Goal: Task Accomplishment & Management: Manage account settings

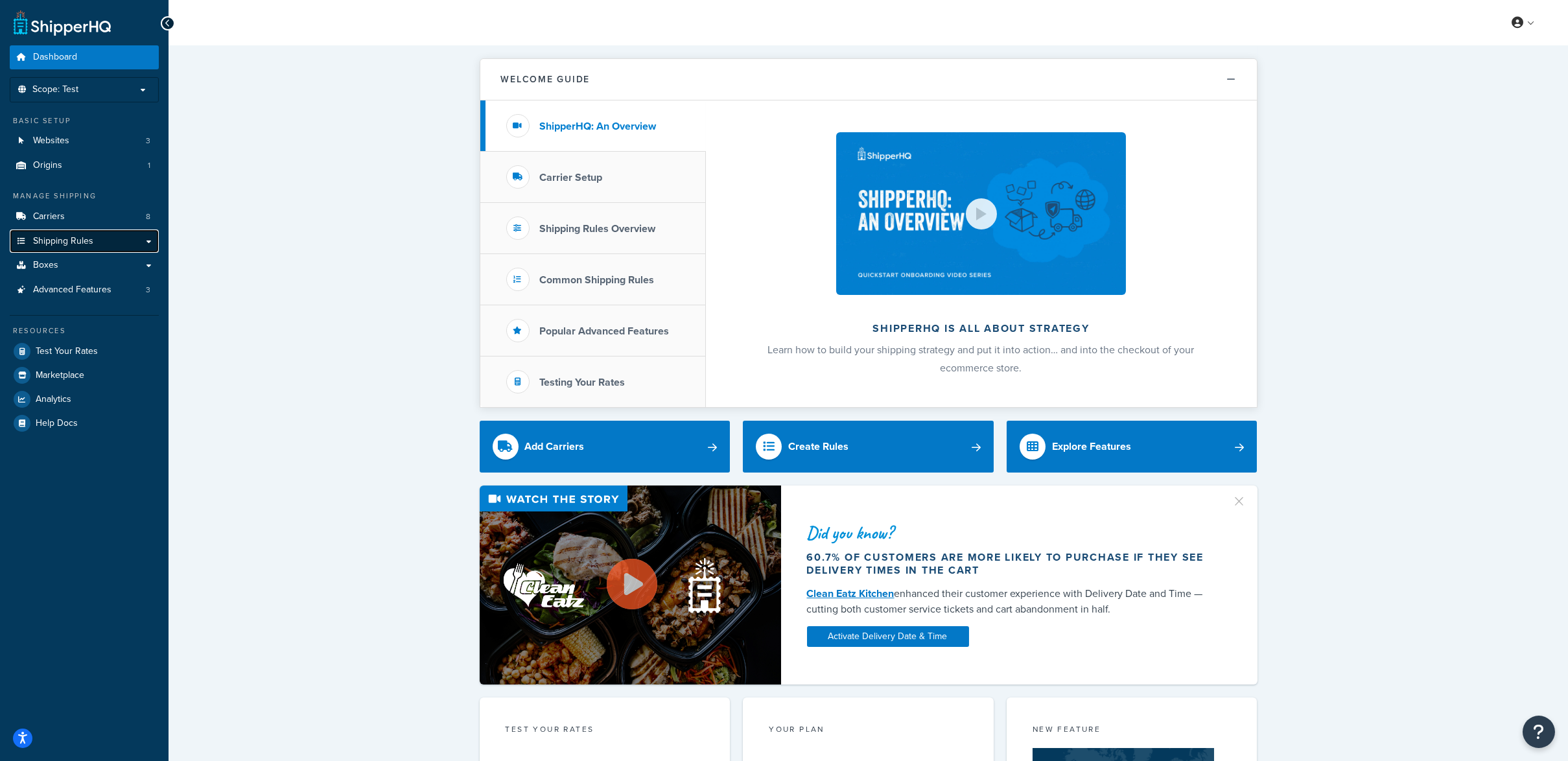
click at [68, 236] on span "Shipping Rules" at bounding box center [63, 241] width 61 height 11
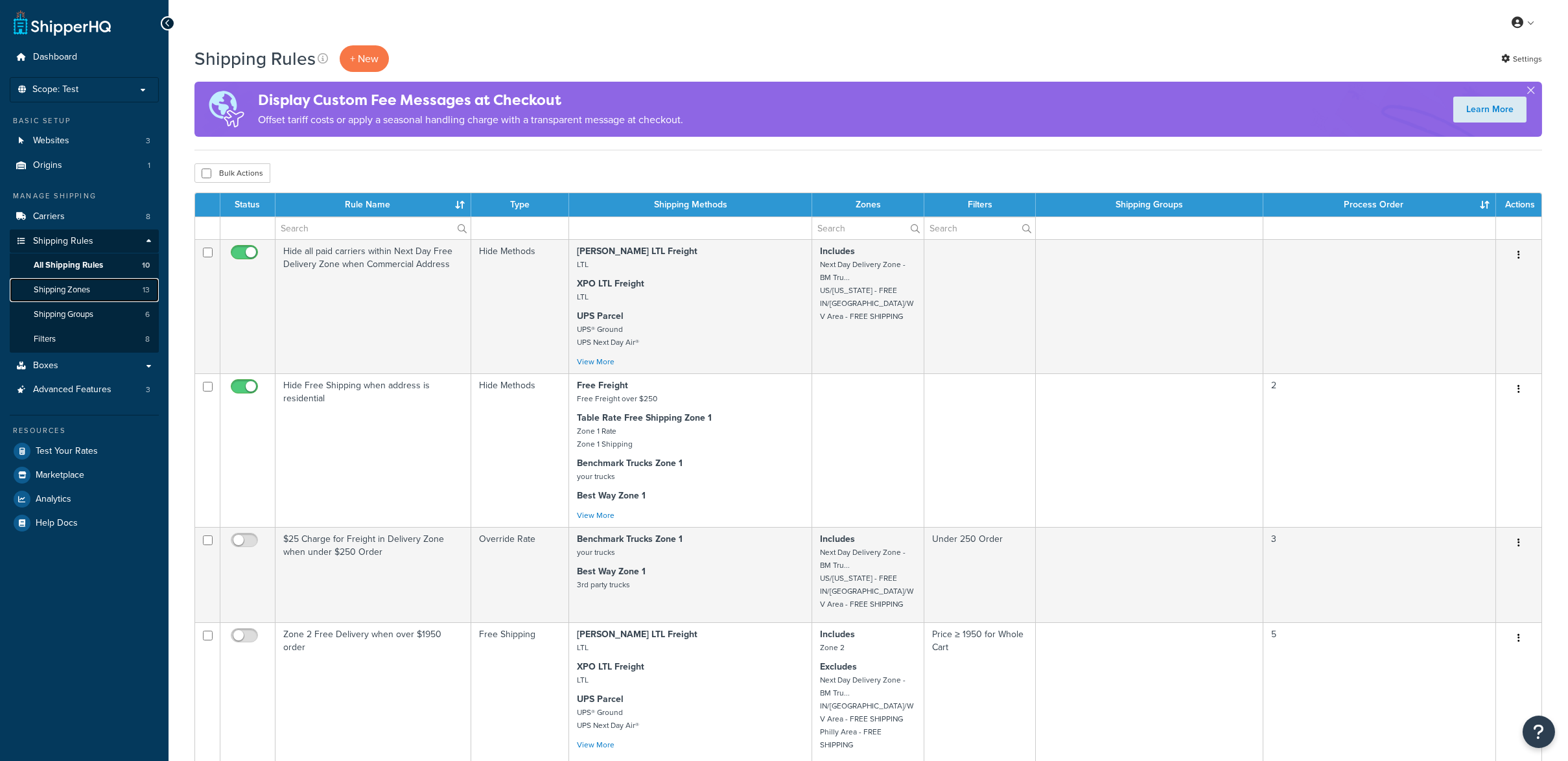
click at [65, 288] on span "Shipping Zones" at bounding box center [62, 289] width 56 height 11
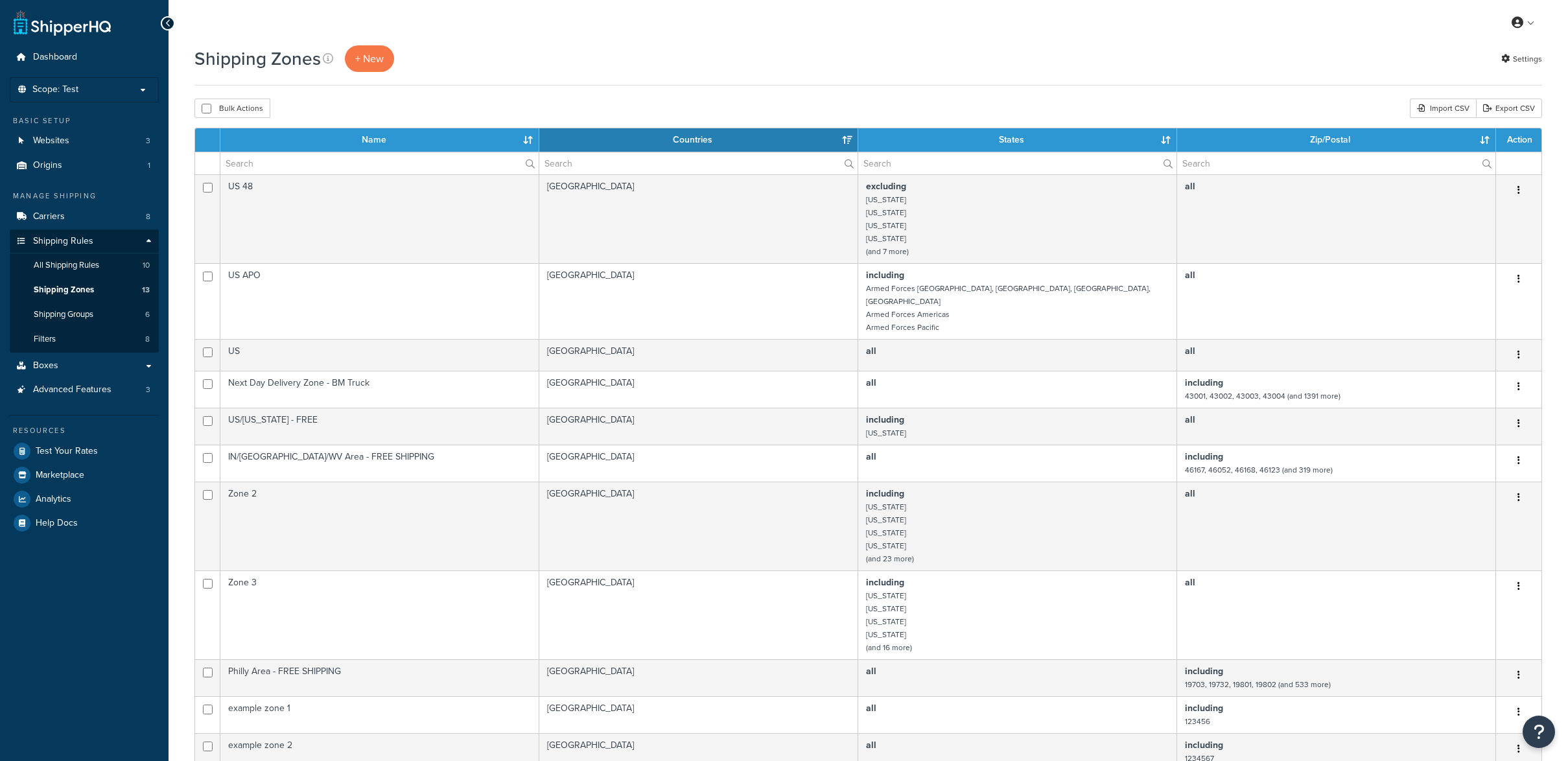
select select "15"
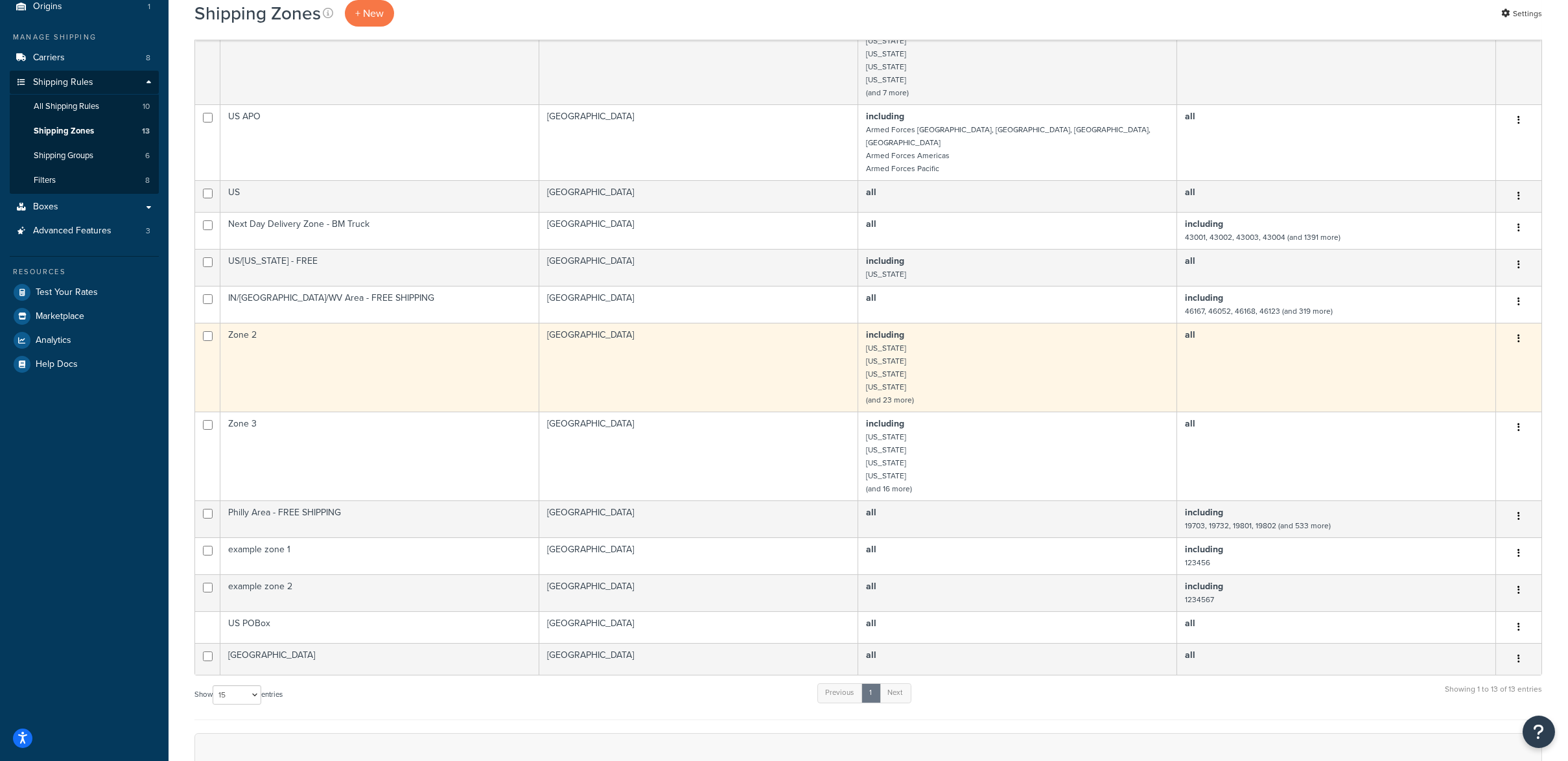
scroll to position [173, 0]
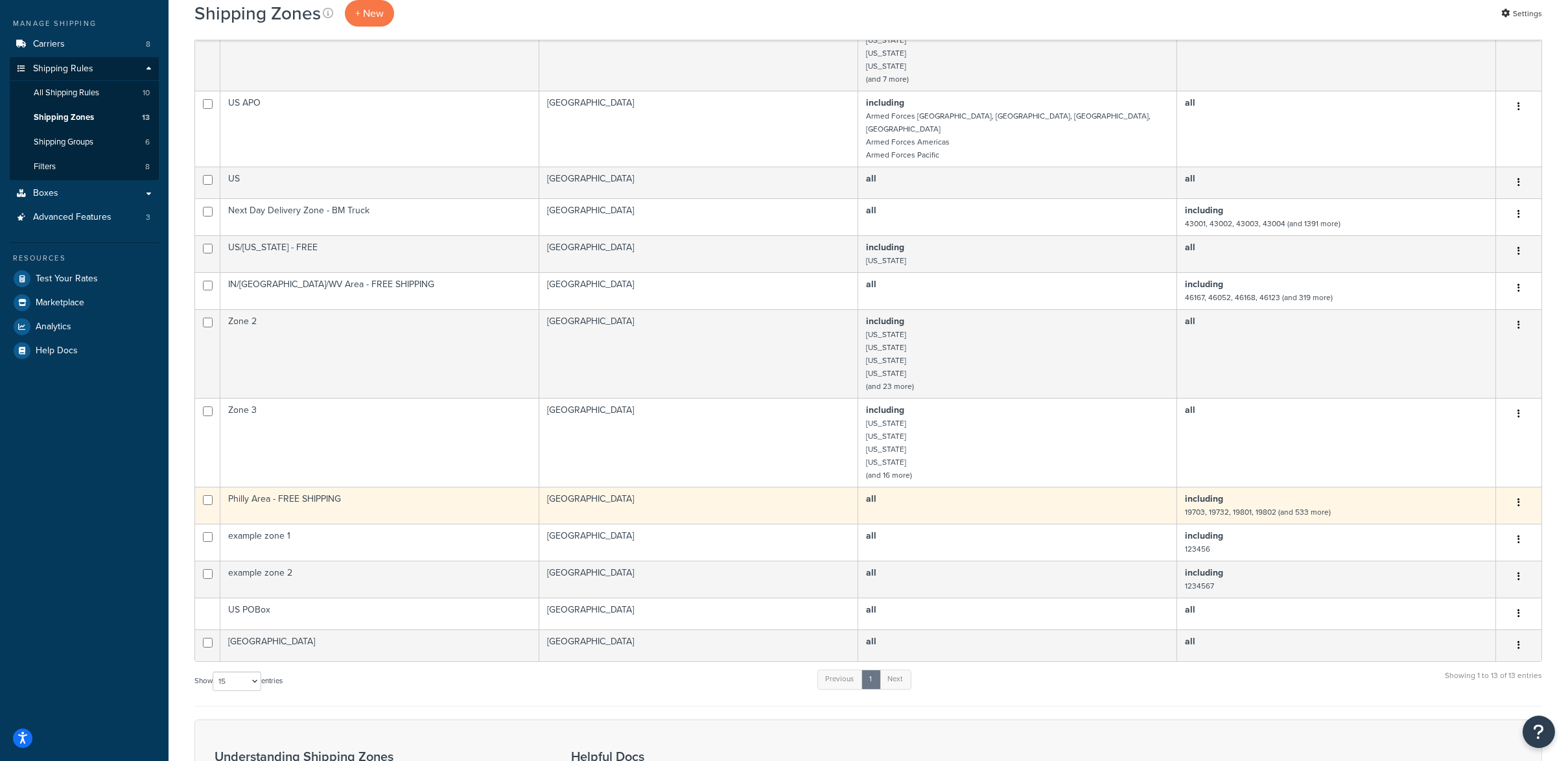
click at [1317, 493] on td "including 19703, 19732, 19801, 19802 (and 533 more)" at bounding box center [1337, 505] width 319 height 37
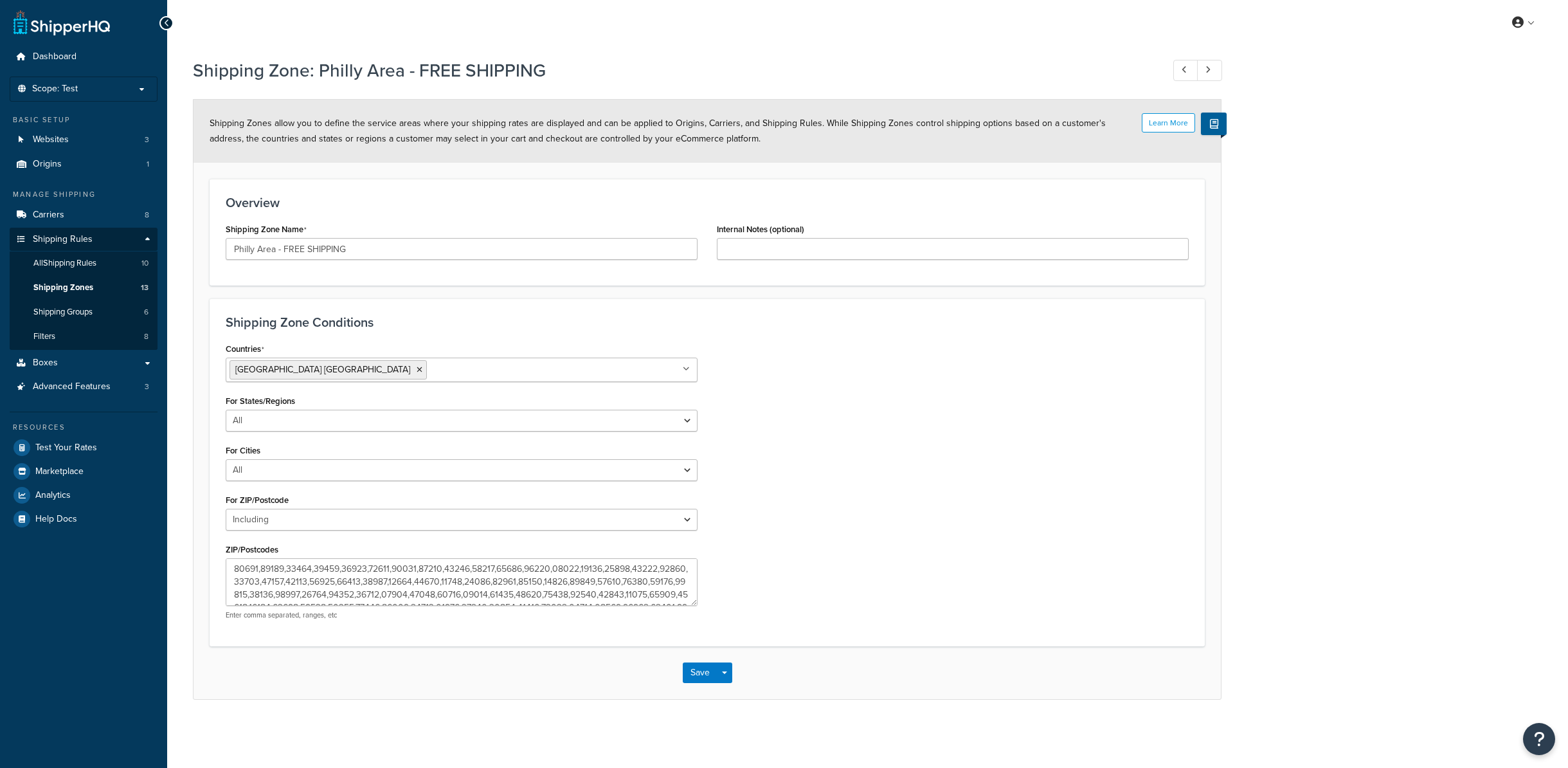
select select "including"
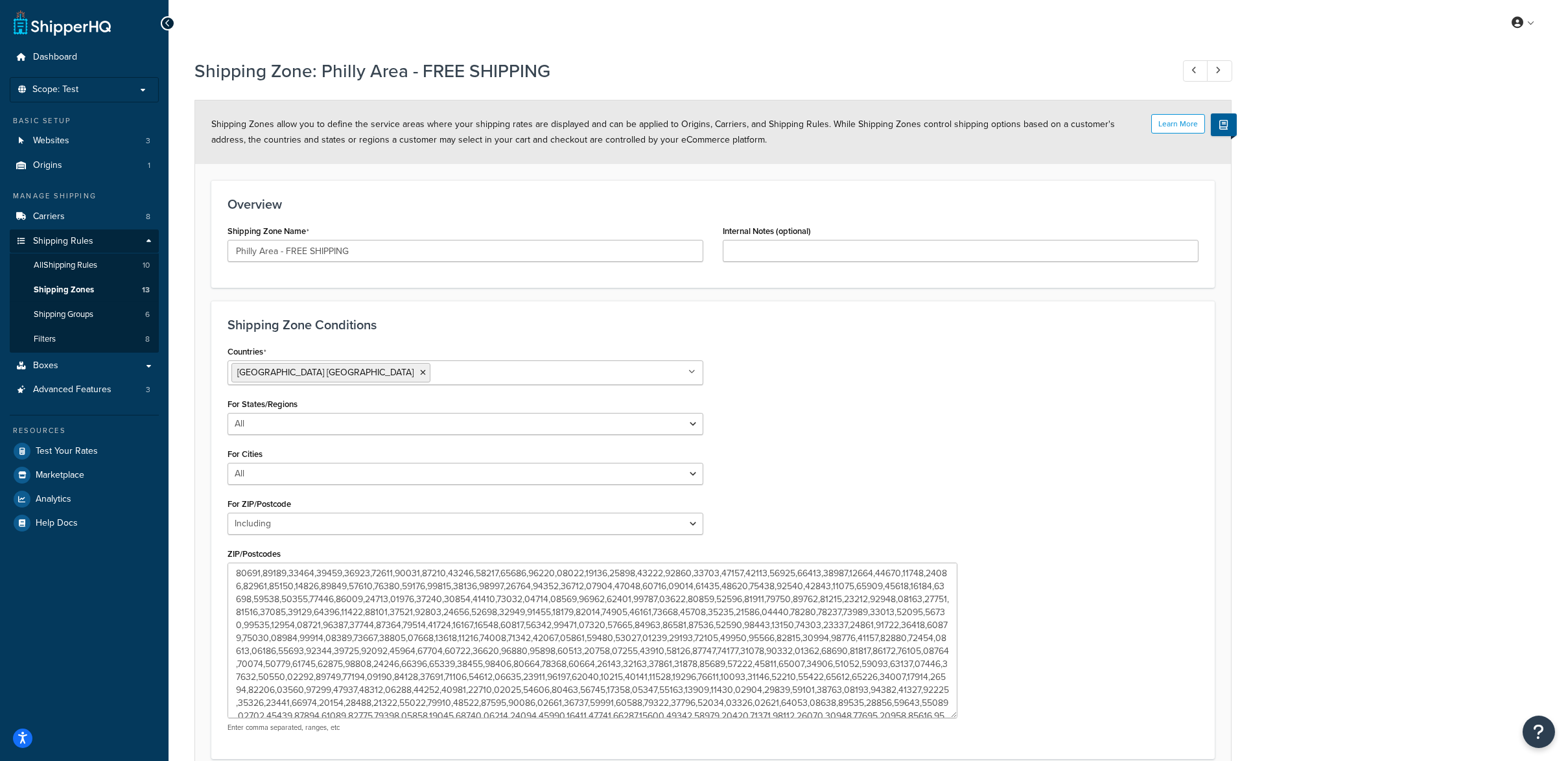
drag, startPoint x: 697, startPoint y: 605, endPoint x: 951, endPoint y: 712, distance: 275.6
click at [951, 712] on textarea "ZIP/Postcodes" at bounding box center [592, 640] width 730 height 155
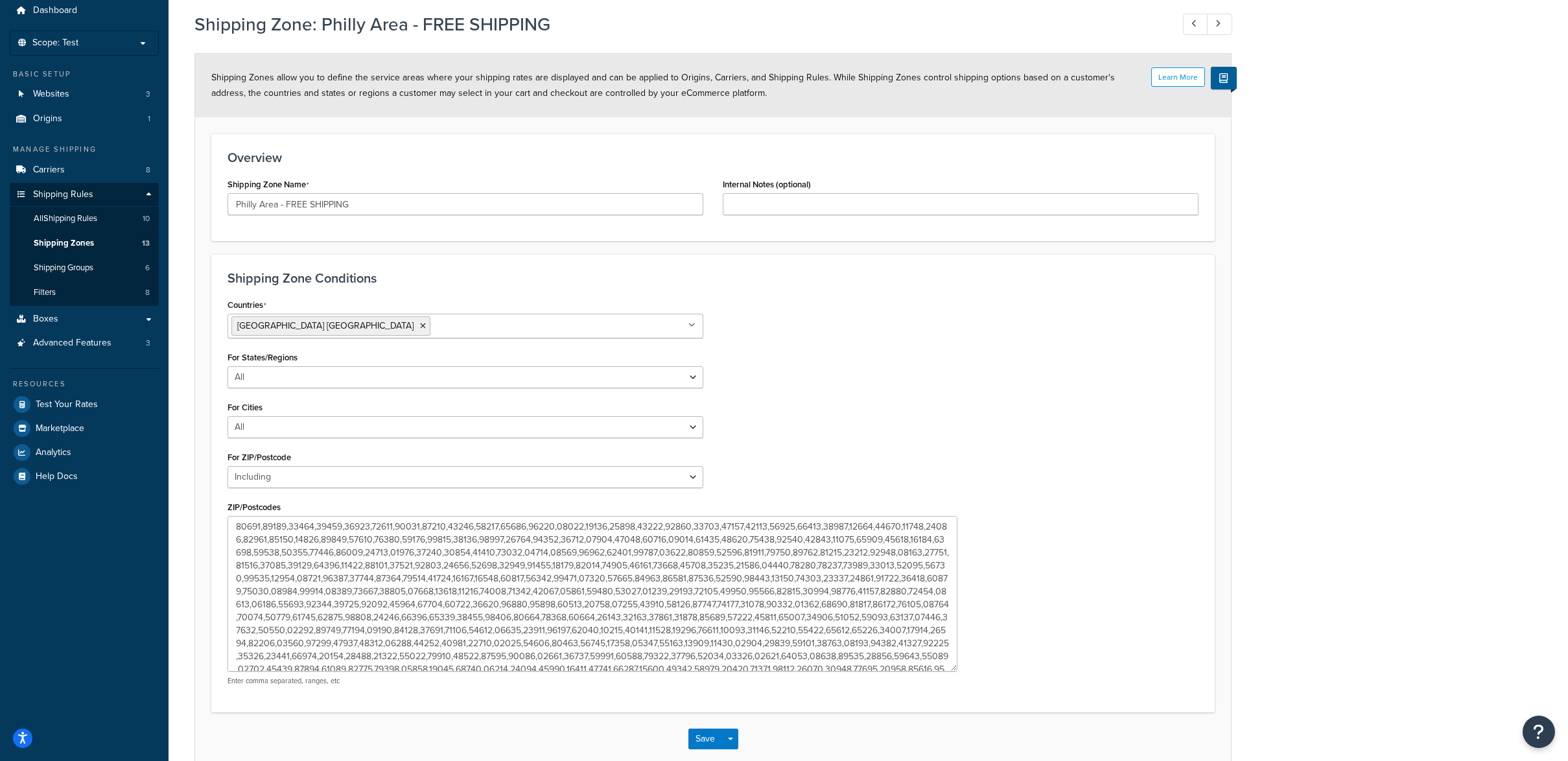
scroll to position [117, 0]
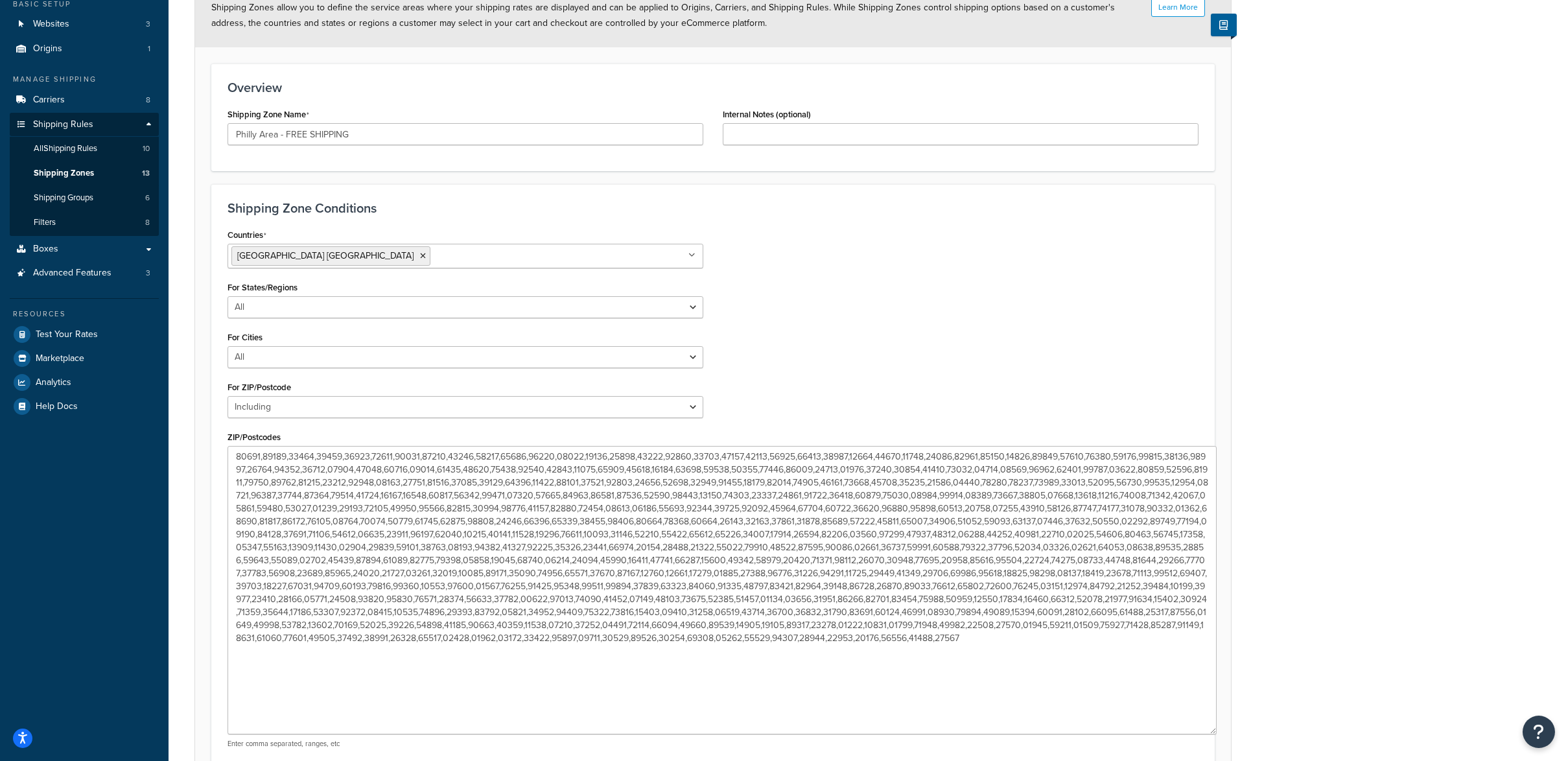
drag, startPoint x: 953, startPoint y: 595, endPoint x: 1212, endPoint y: 728, distance: 291.2
click at [1212, 728] on textarea "ZIP/Postcodes" at bounding box center [722, 590] width 989 height 288
click at [743, 653] on textarea "ZIP/Postcodes" at bounding box center [722, 590] width 989 height 288
drag, startPoint x: 556, startPoint y: 644, endPoint x: 211, endPoint y: 446, distance: 397.8
click at [211, 446] on div "Shipping Zone Conditions Countries United States USA All Countries ALL Afghanis…" at bounding box center [713, 479] width 1004 height 591
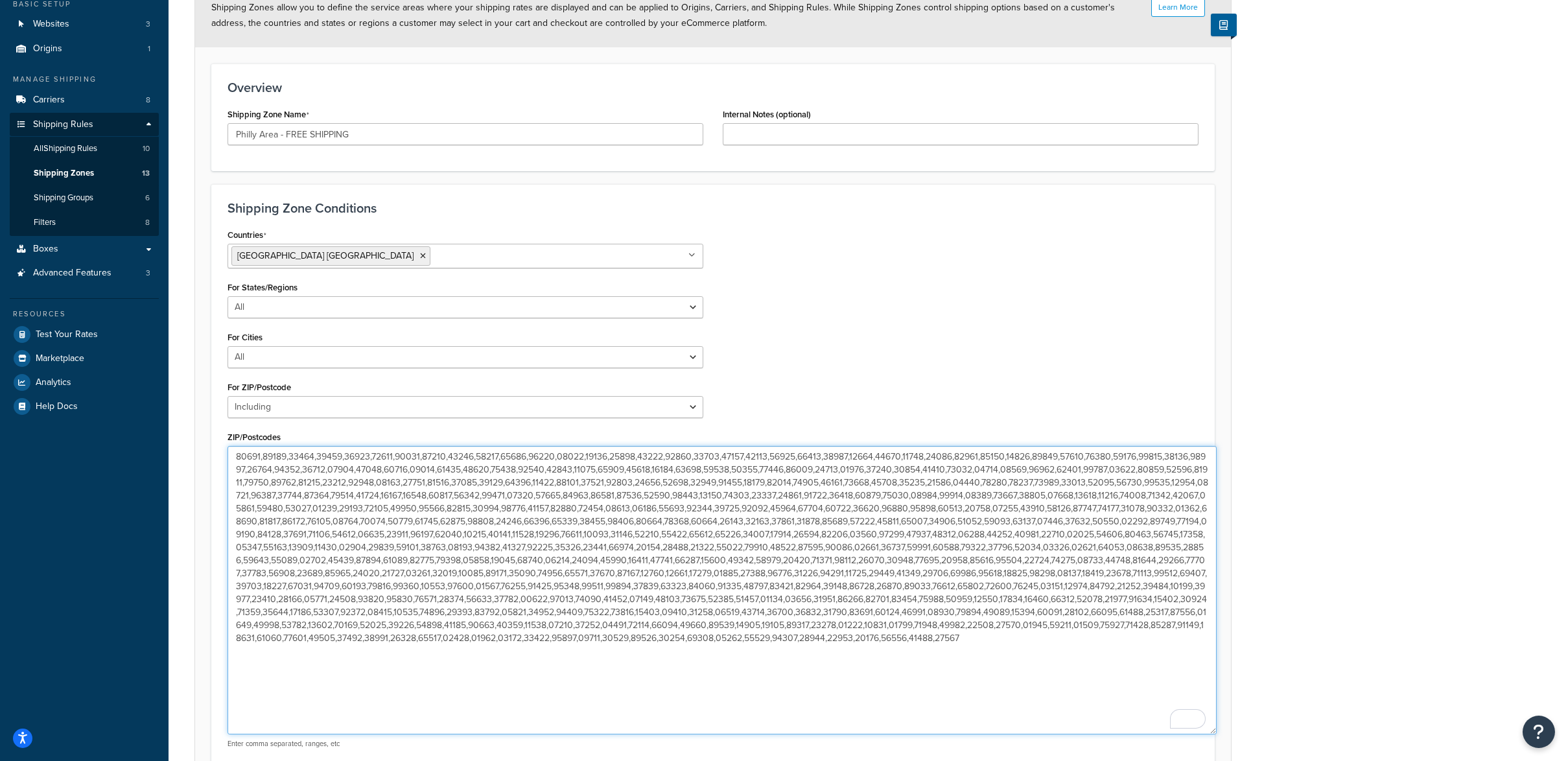
click at [595, 658] on textarea "ZIP/Postcodes" at bounding box center [722, 590] width 989 height 288
drag, startPoint x: 470, startPoint y: 640, endPoint x: 225, endPoint y: 452, distance: 308.8
click at [225, 452] on div "Countries United States USA All Countries ALL Afghanistan AFG Albania ALB Alger…" at bounding box center [466, 492] width 496 height 533
click at [1350, 392] on div "Shipping Zone: Philly Area - FREE SHIPPING Learn More Shipping Zones allow you …" at bounding box center [869, 398] width 1400 height 927
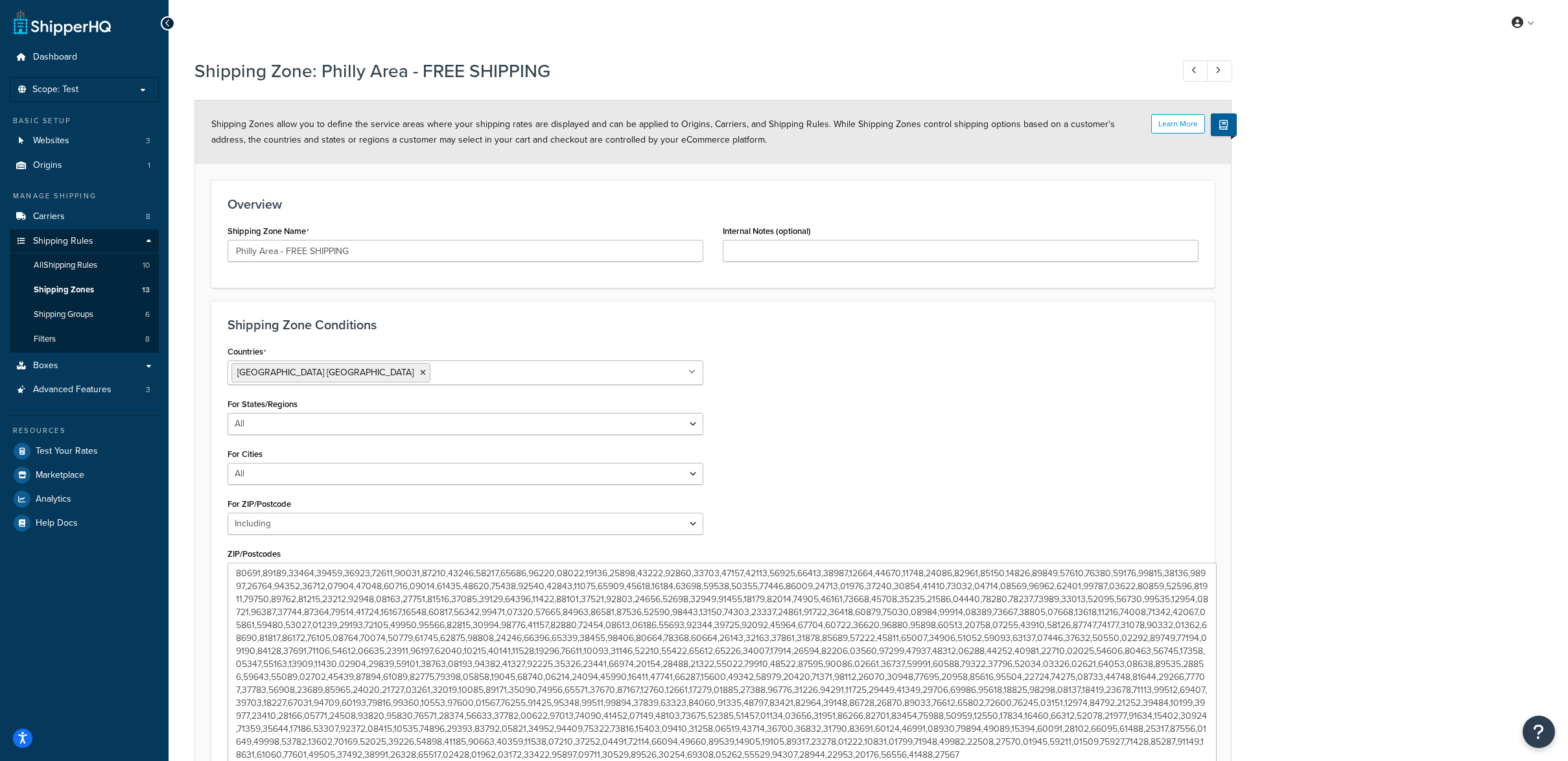
click at [1363, 291] on div "Shipping Zone: Philly Area - FREE SHIPPING Learn More Shipping Zones allow you …" at bounding box center [869, 515] width 1400 height 927
